Goal: Task Accomplishment & Management: Use online tool/utility

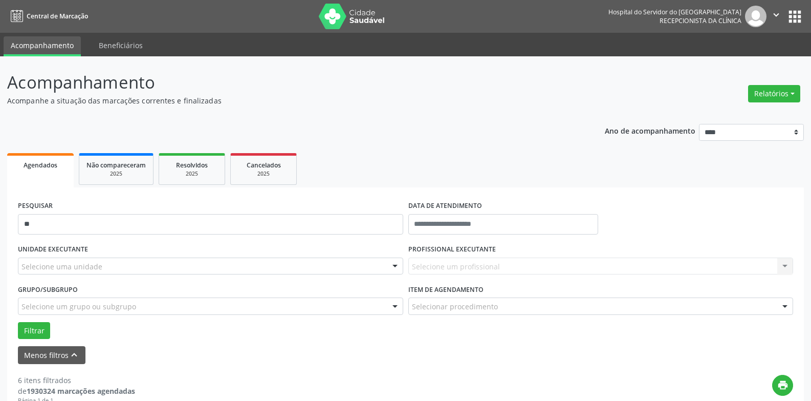
type input "*"
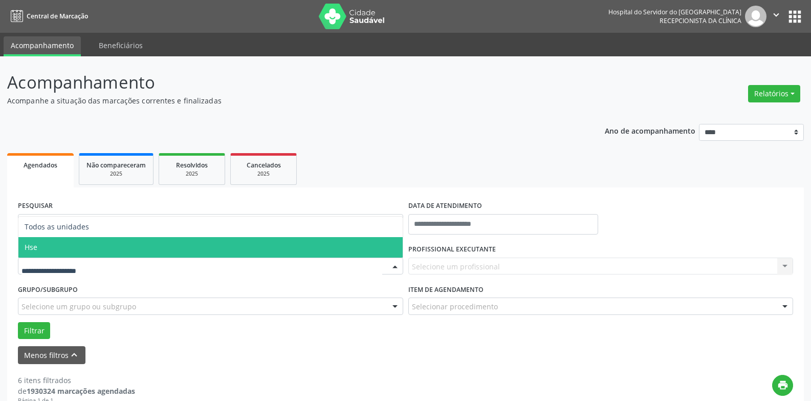
click at [54, 245] on span "Hse" at bounding box center [210, 247] width 384 height 20
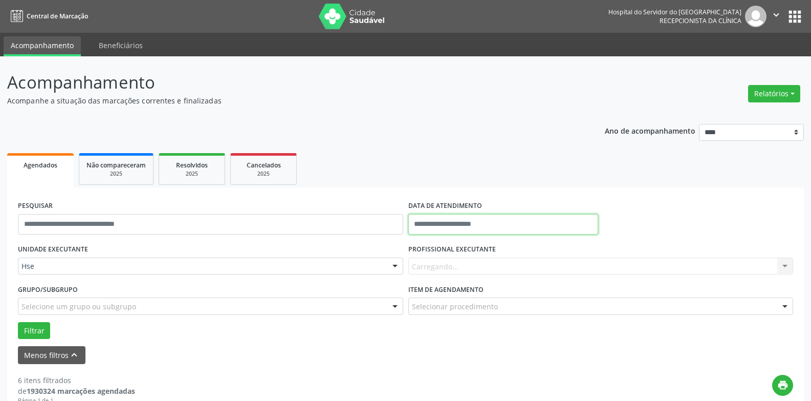
click at [522, 218] on input "text" at bounding box center [504, 224] width 190 height 20
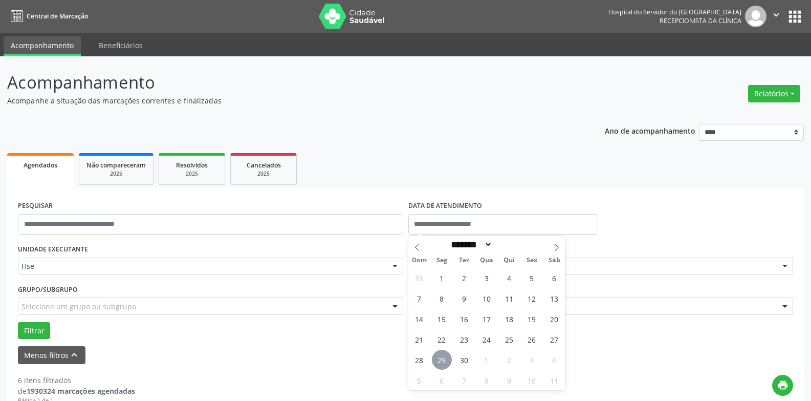
click at [442, 362] on span "29" at bounding box center [442, 360] width 20 height 20
type input "**********"
click at [442, 362] on span "29" at bounding box center [442, 360] width 20 height 20
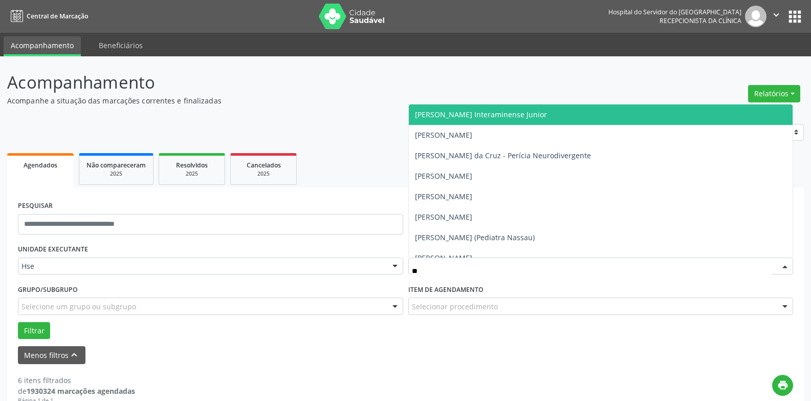
type input "***"
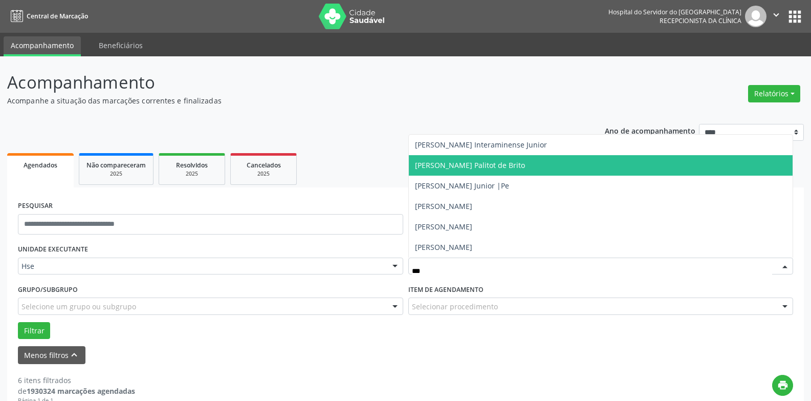
click at [473, 165] on span "[PERSON_NAME] Palitot de Brito" at bounding box center [470, 165] width 110 height 10
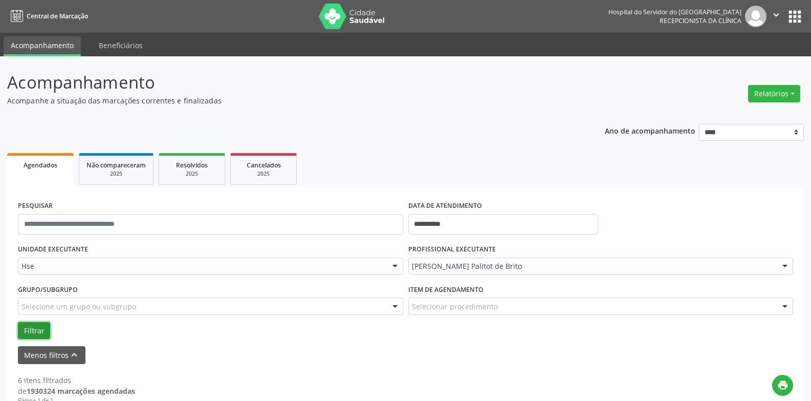
click at [36, 334] on button "Filtrar" at bounding box center [34, 330] width 32 height 17
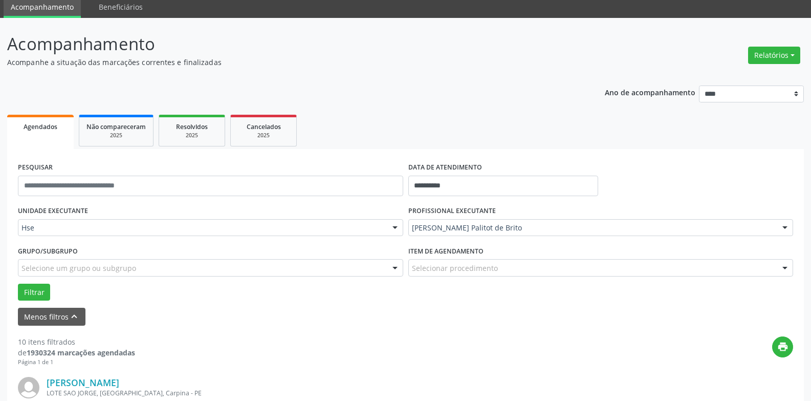
scroll to position [154, 0]
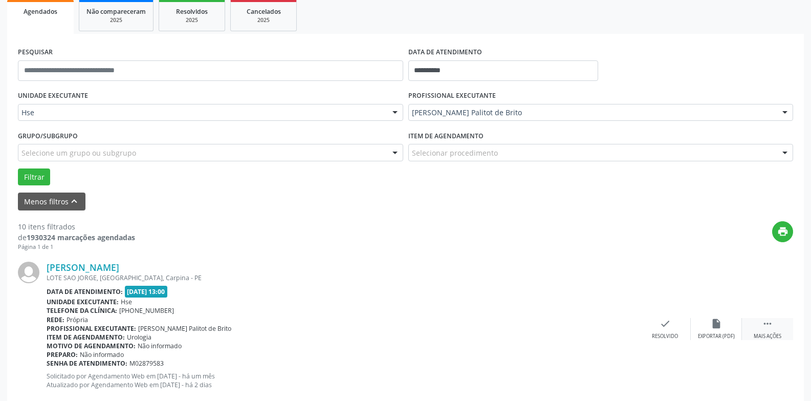
click at [767, 327] on icon "" at bounding box center [767, 323] width 11 height 11
click at [712, 328] on icon "alarm_off" at bounding box center [716, 323] width 11 height 11
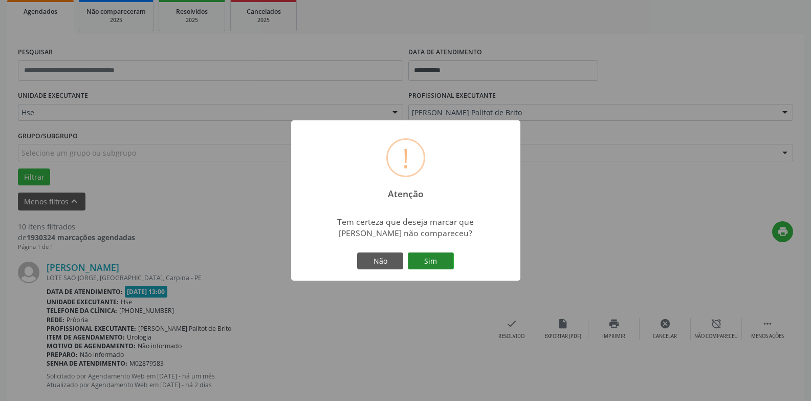
click at [422, 256] on button "Sim" at bounding box center [431, 260] width 46 height 17
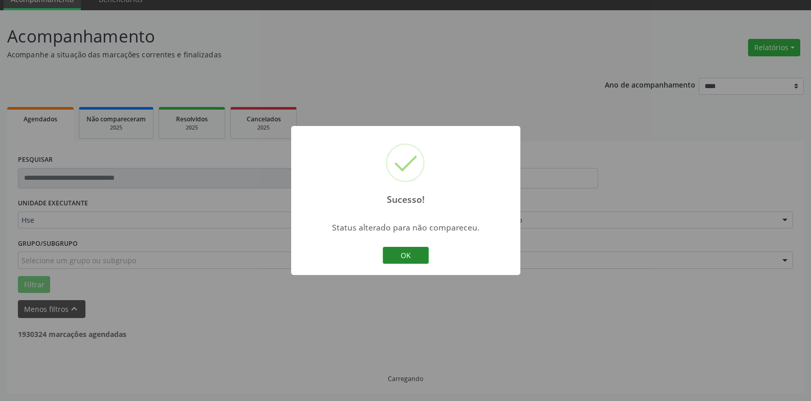
click at [416, 258] on button "OK" at bounding box center [406, 255] width 46 height 17
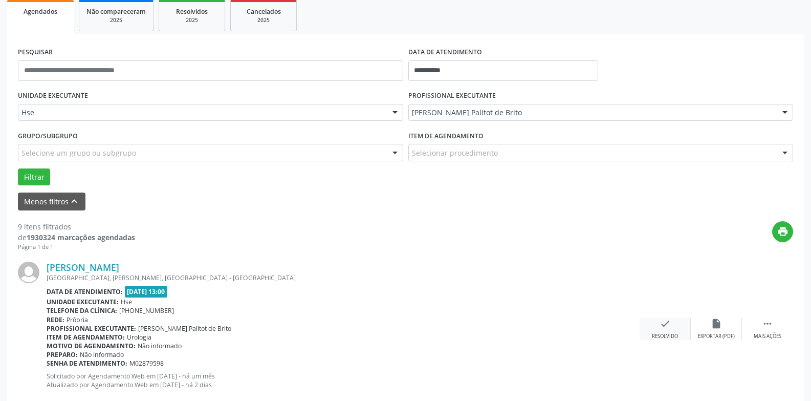
click at [670, 332] on div "check Resolvido" at bounding box center [665, 329] width 51 height 22
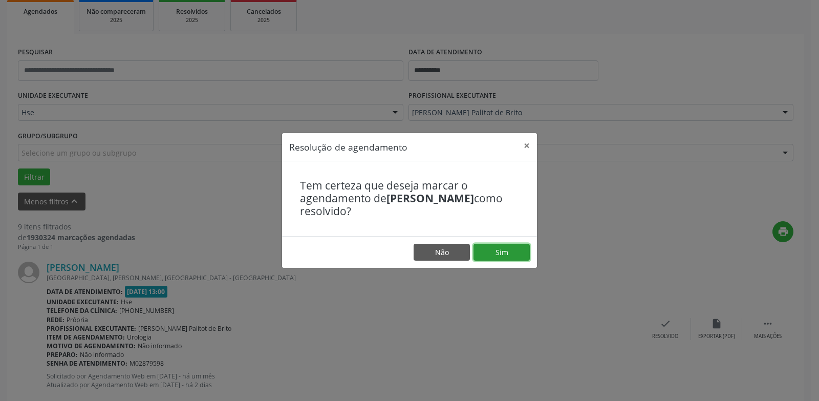
click at [508, 255] on button "Sim" at bounding box center [502, 252] width 56 height 17
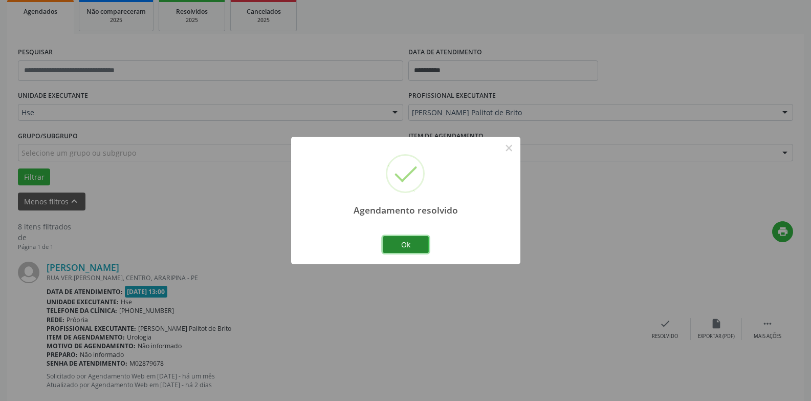
click at [410, 245] on button "Ok" at bounding box center [406, 244] width 46 height 17
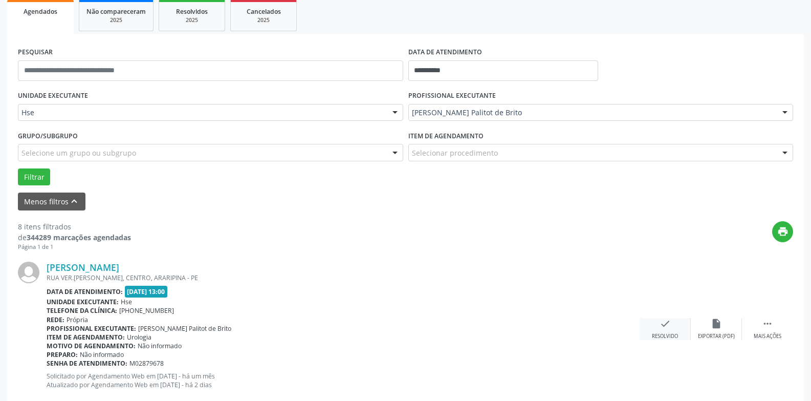
click at [668, 325] on icon "check" at bounding box center [665, 323] width 11 height 11
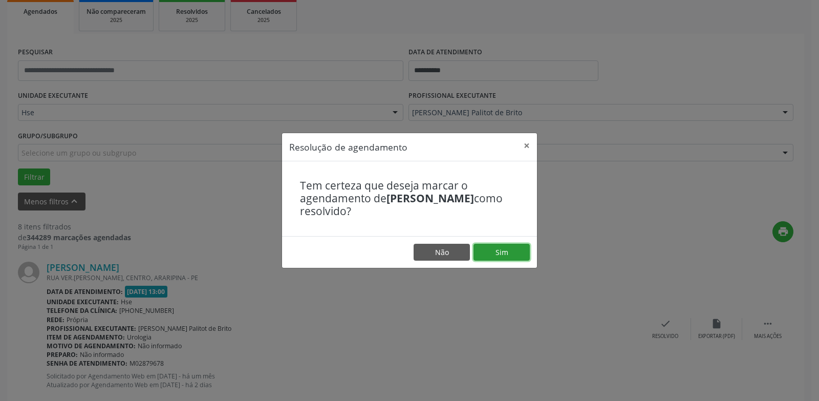
click at [497, 245] on button "Sim" at bounding box center [502, 252] width 56 height 17
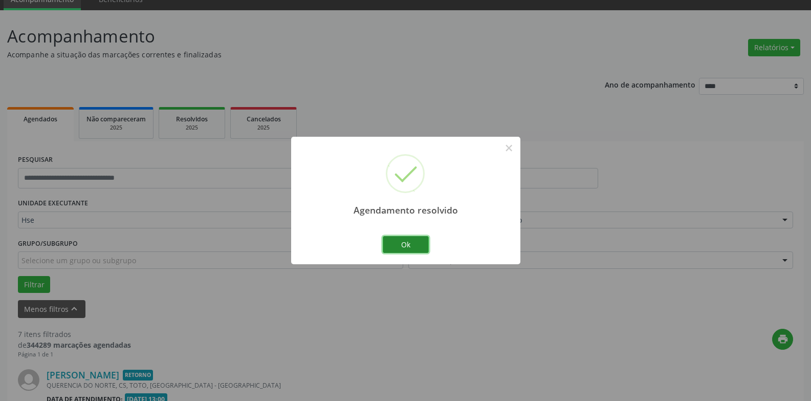
click at [412, 242] on button "Ok" at bounding box center [406, 244] width 46 height 17
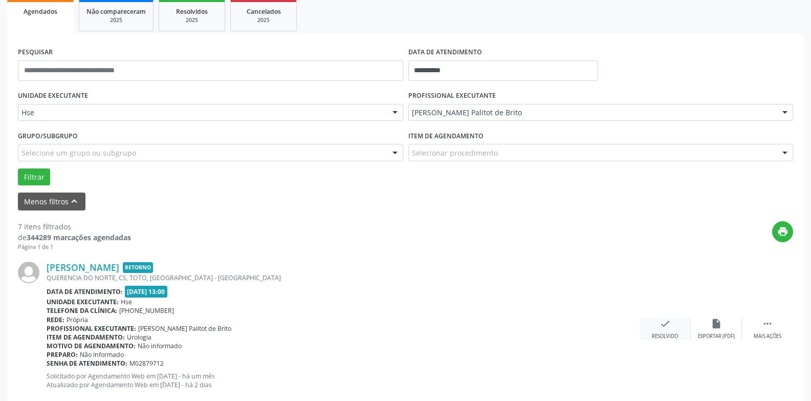
click at [668, 327] on icon "check" at bounding box center [665, 323] width 11 height 11
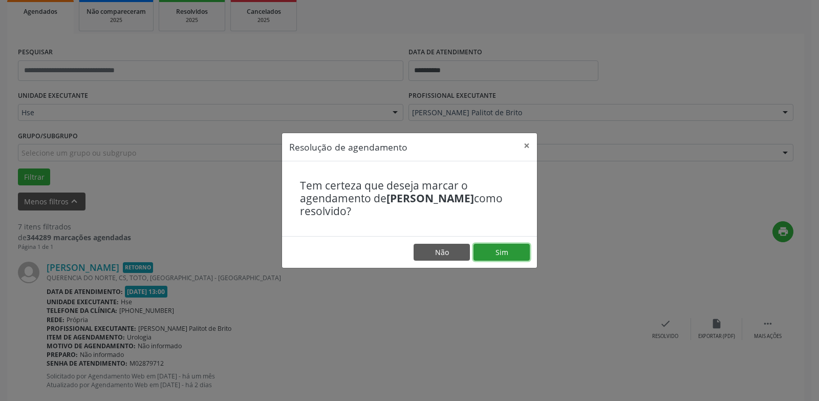
click at [511, 252] on button "Sim" at bounding box center [502, 252] width 56 height 17
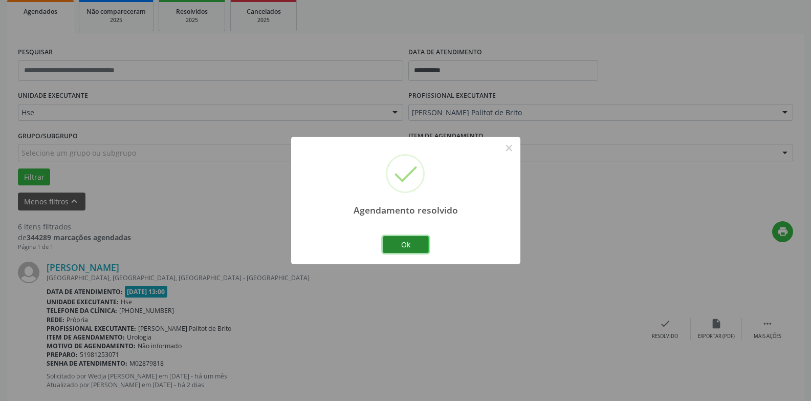
click at [424, 246] on button "Ok" at bounding box center [406, 244] width 46 height 17
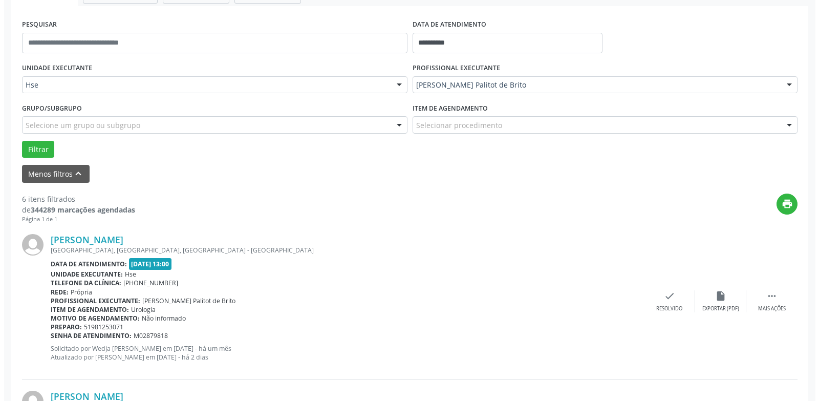
scroll to position [256, 0]
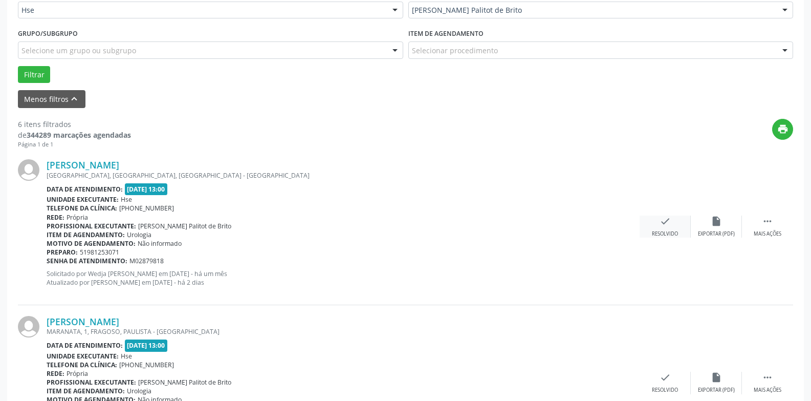
click at [672, 227] on div "check Resolvido" at bounding box center [665, 227] width 51 height 22
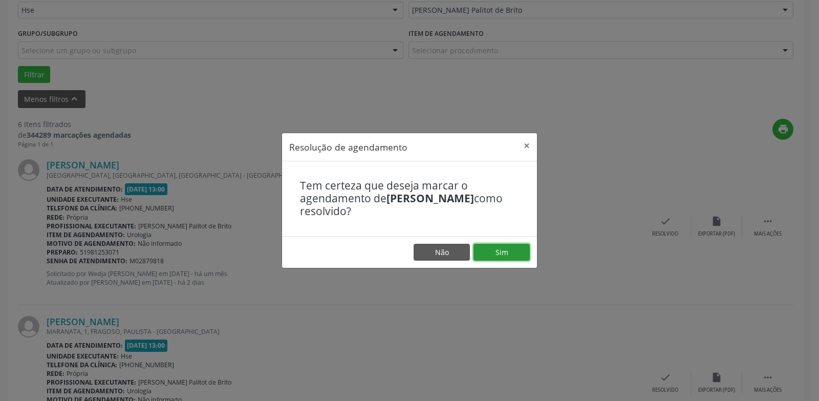
click at [522, 251] on button "Sim" at bounding box center [502, 252] width 56 height 17
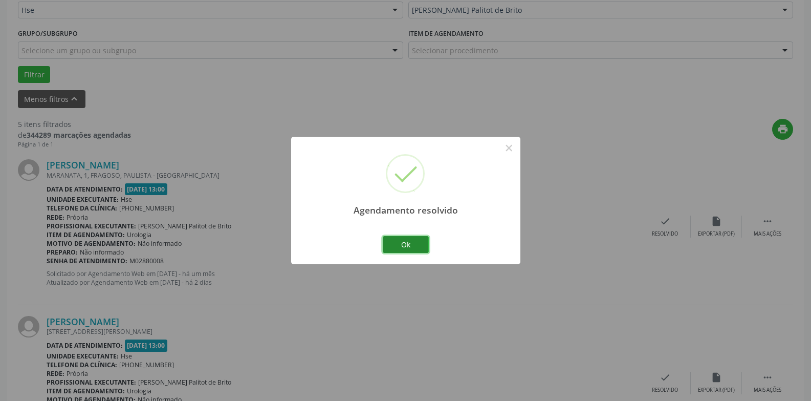
click at [396, 239] on button "Ok" at bounding box center [406, 244] width 46 height 17
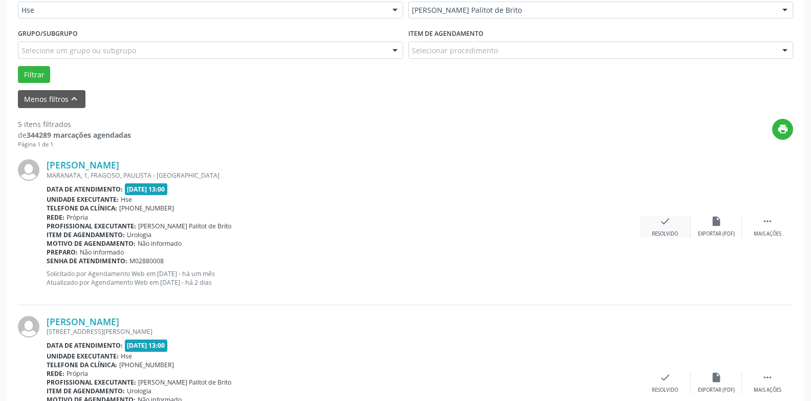
click at [660, 223] on icon "check" at bounding box center [665, 221] width 11 height 11
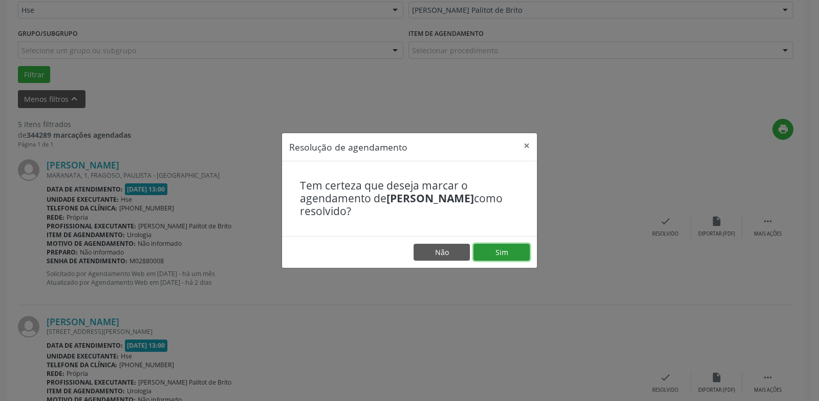
click at [510, 249] on button "Sim" at bounding box center [502, 252] width 56 height 17
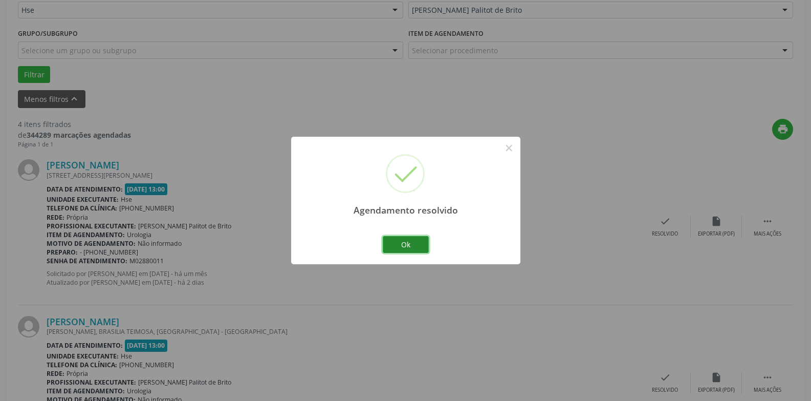
click at [404, 240] on button "Ok" at bounding box center [406, 244] width 46 height 17
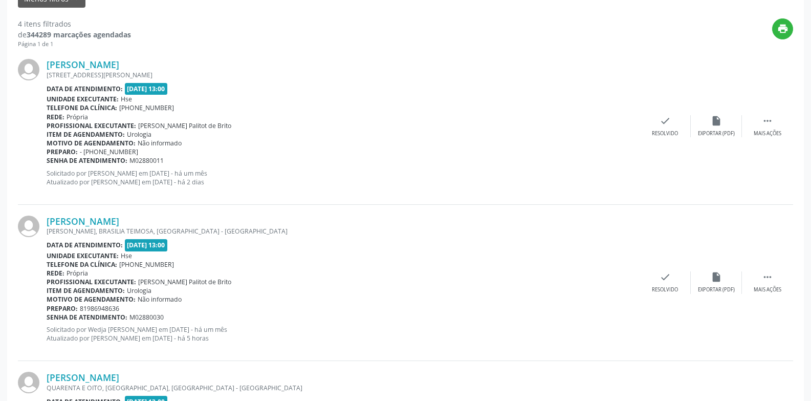
scroll to position [358, 0]
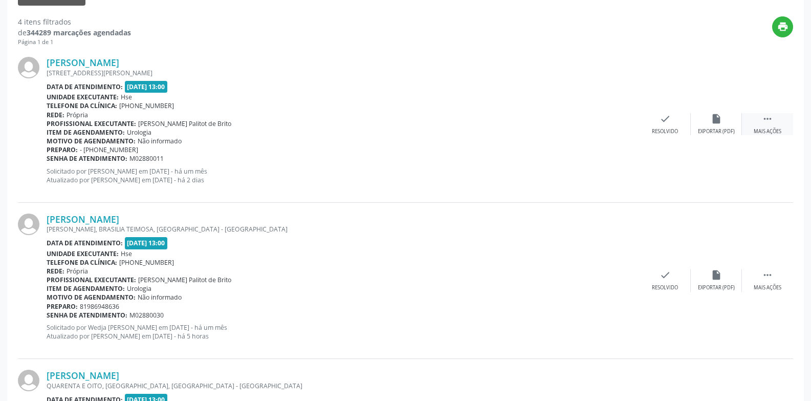
click at [772, 122] on icon "" at bounding box center [767, 118] width 11 height 11
click at [720, 121] on icon "alarm_off" at bounding box center [716, 118] width 11 height 11
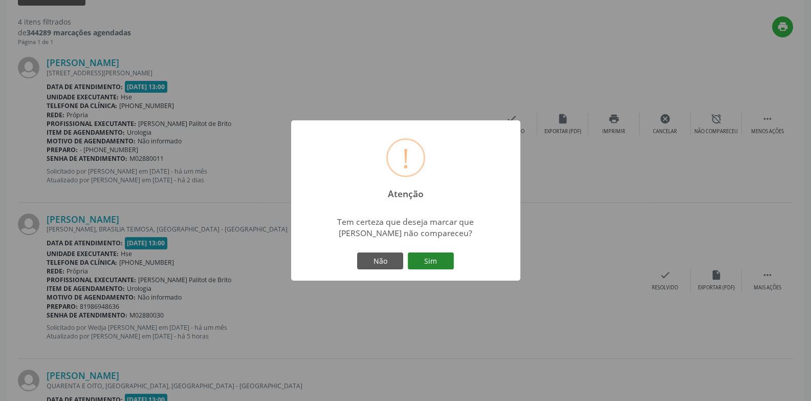
click at [436, 267] on button "Sim" at bounding box center [431, 260] width 46 height 17
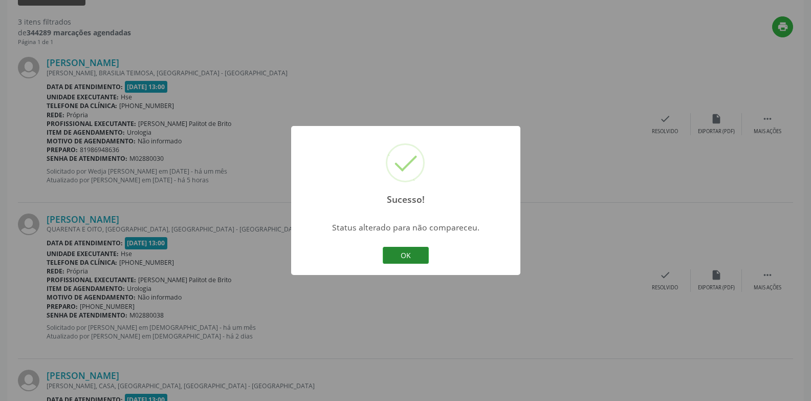
click at [418, 255] on button "OK" at bounding box center [406, 255] width 46 height 17
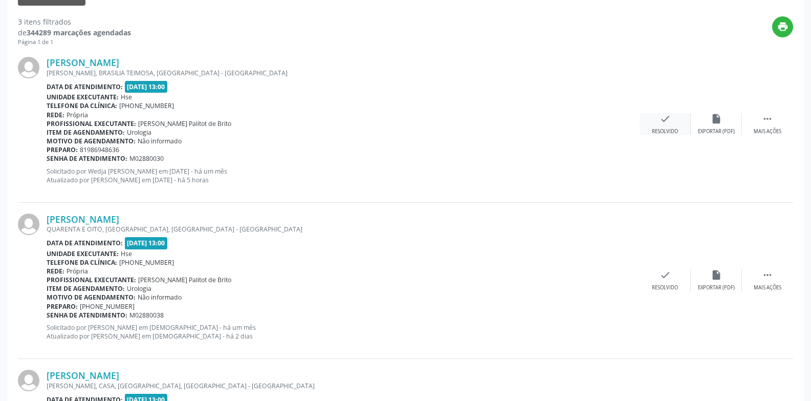
click at [658, 129] on div "Resolvido" at bounding box center [665, 131] width 26 height 7
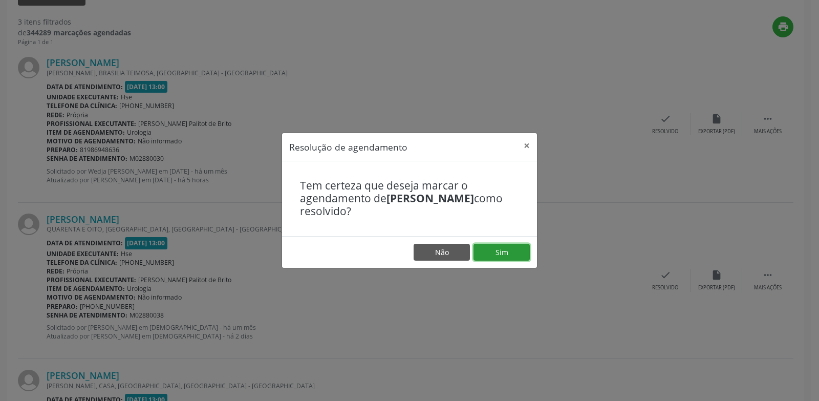
click at [515, 249] on button "Sim" at bounding box center [502, 252] width 56 height 17
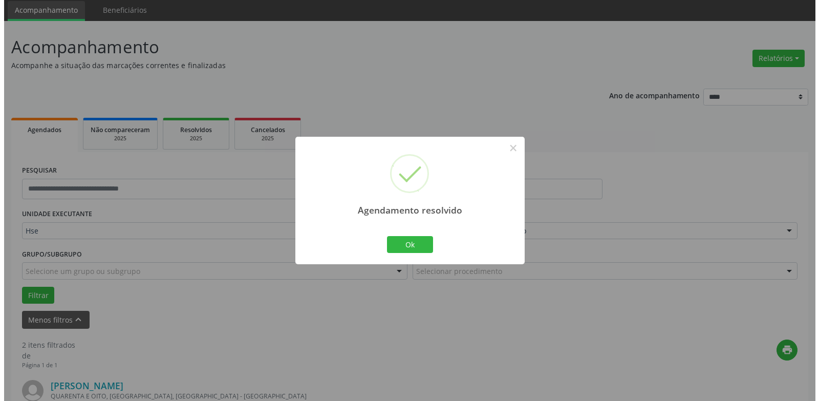
scroll to position [334, 0]
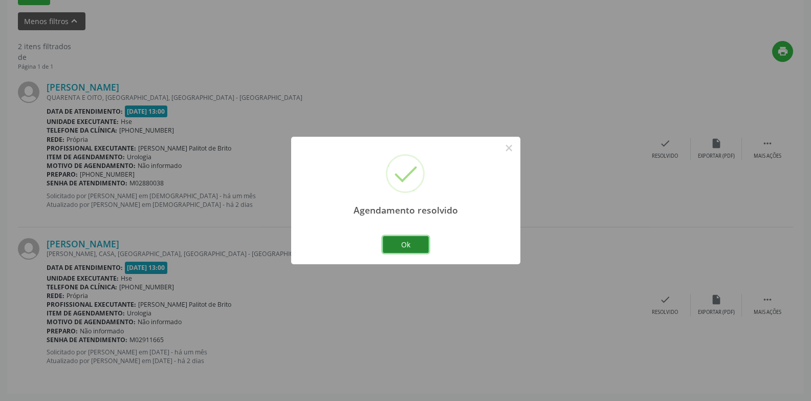
click at [395, 240] on button "Ok" at bounding box center [406, 244] width 46 height 17
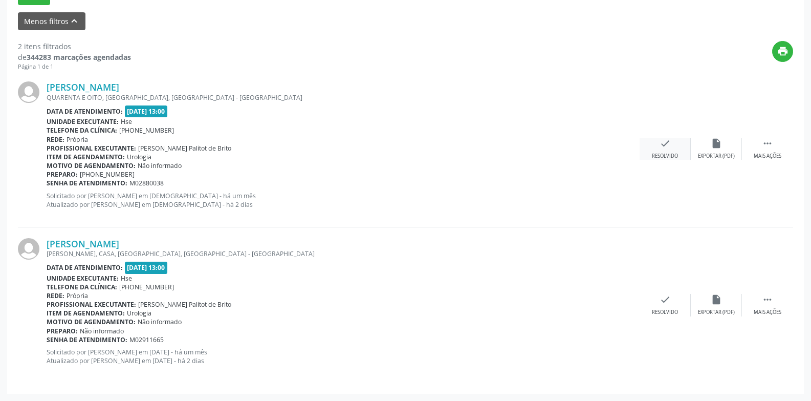
click at [666, 146] on icon "check" at bounding box center [665, 143] width 11 height 11
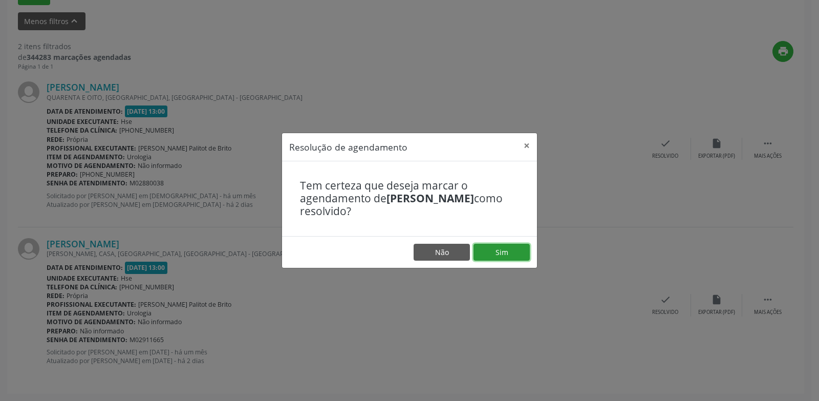
click at [500, 254] on button "Sim" at bounding box center [502, 252] width 56 height 17
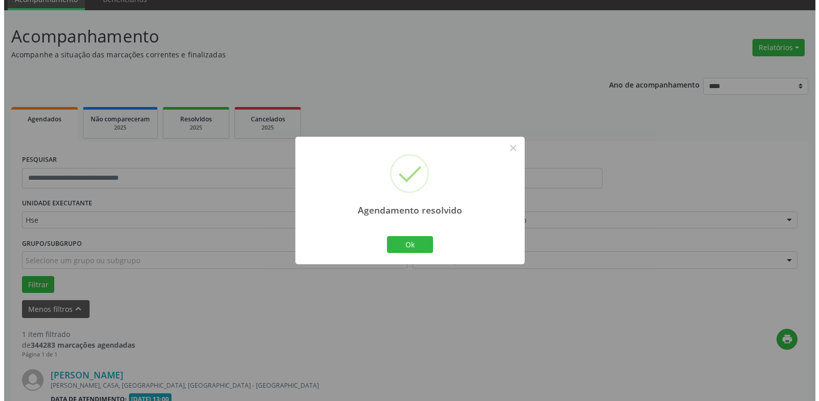
scroll to position [178, 0]
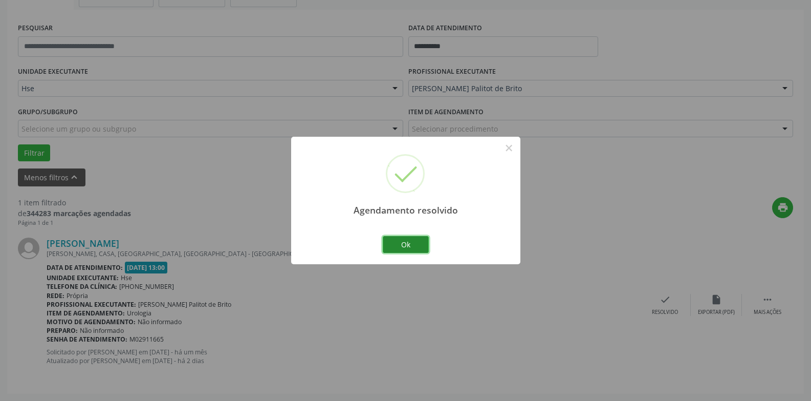
click at [411, 243] on button "Ok" at bounding box center [406, 244] width 46 height 17
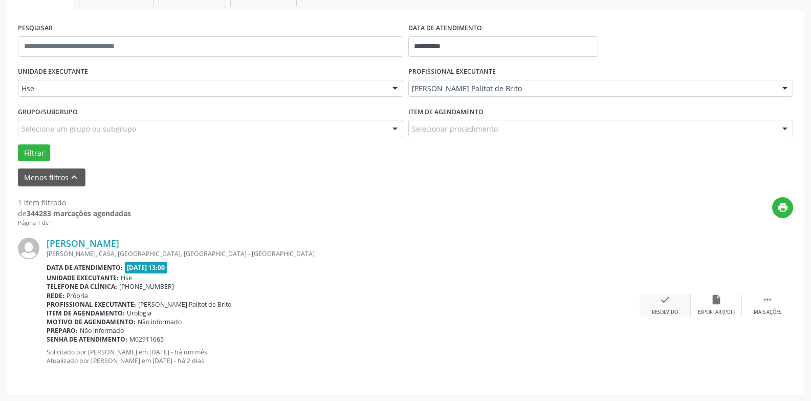
click at [672, 302] on div "check Resolvido" at bounding box center [665, 305] width 51 height 22
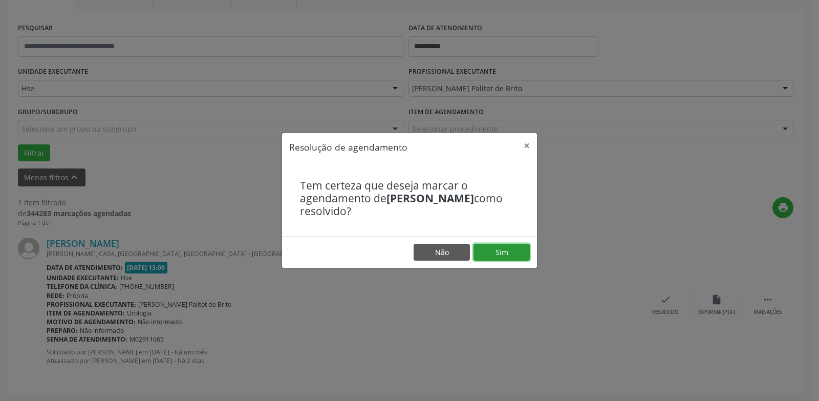
click at [515, 251] on button "Sim" at bounding box center [502, 252] width 56 height 17
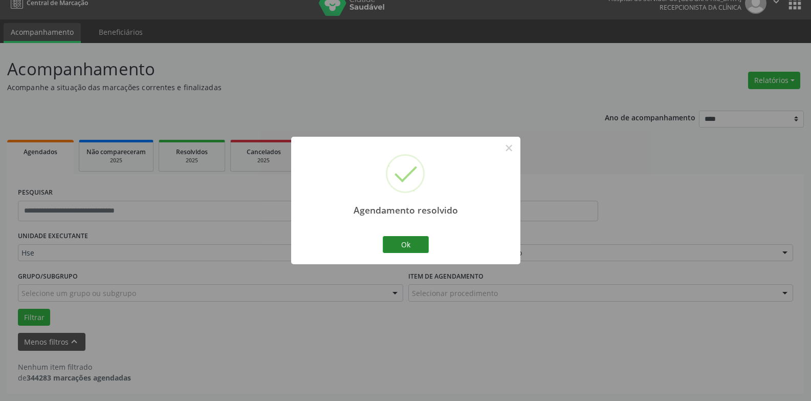
scroll to position [13, 0]
click at [403, 241] on button "Ok" at bounding box center [406, 244] width 46 height 17
